Goal: Find specific page/section: Find specific page/section

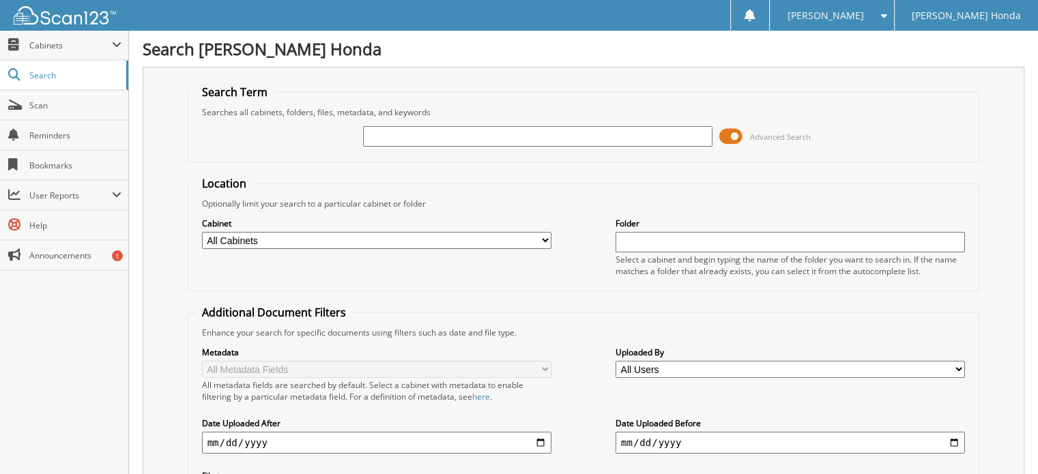
click at [384, 133] on input "text" at bounding box center [537, 136] width 349 height 20
type input "823519"
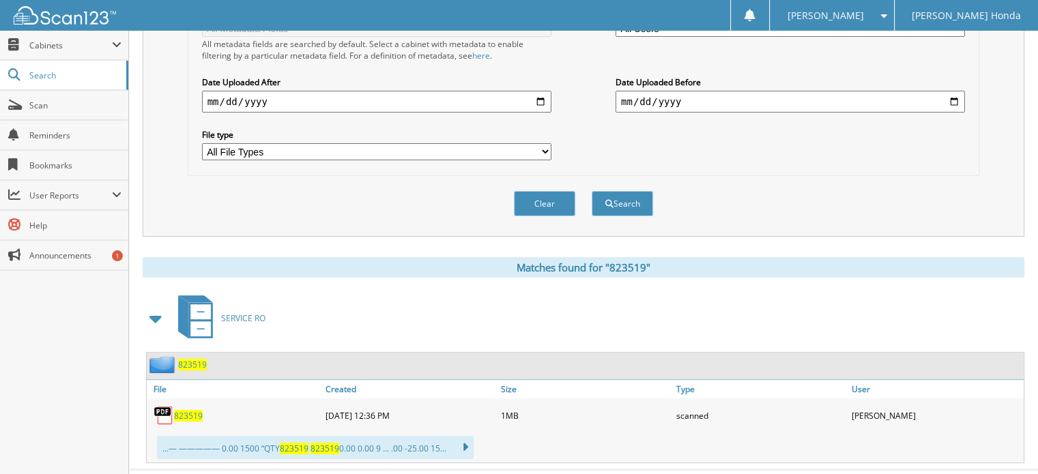
scroll to position [357, 0]
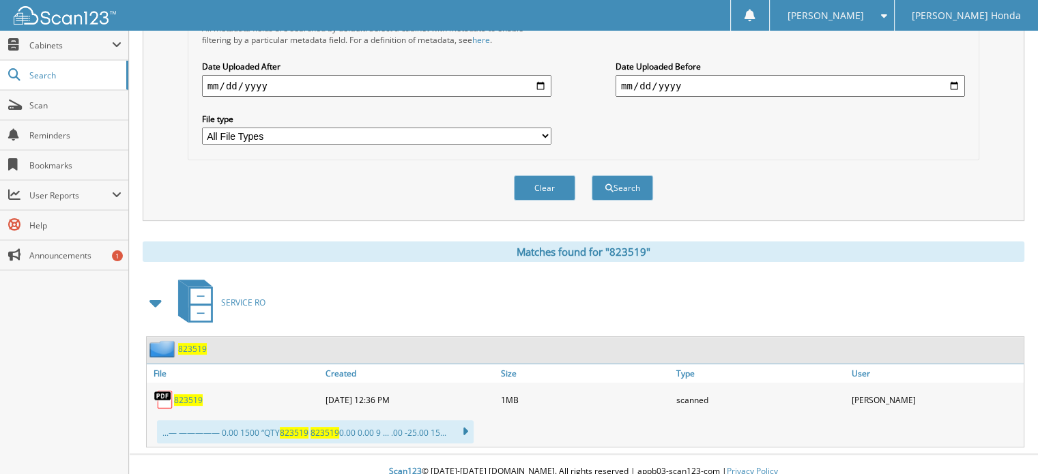
click at [189, 395] on span "823519" at bounding box center [188, 401] width 29 height 12
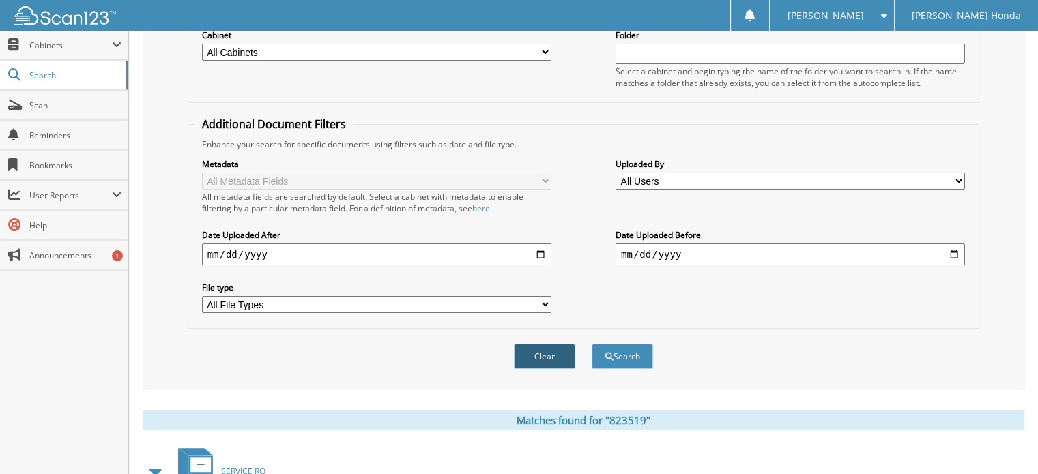
scroll to position [0, 0]
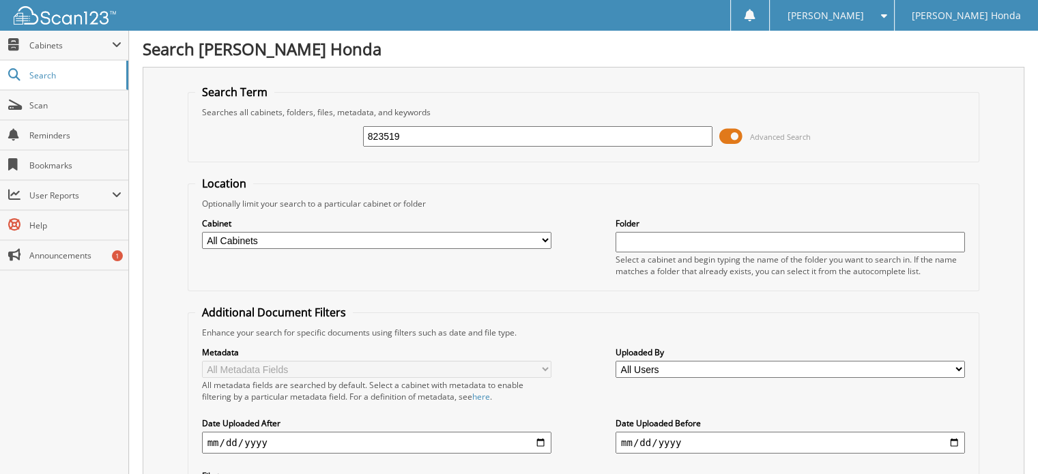
click at [863, 18] on span "[PERSON_NAME]" at bounding box center [825, 16] width 76 height 8
click at [855, 63] on link "Logout" at bounding box center [832, 67] width 124 height 24
